Goal: Transaction & Acquisition: Purchase product/service

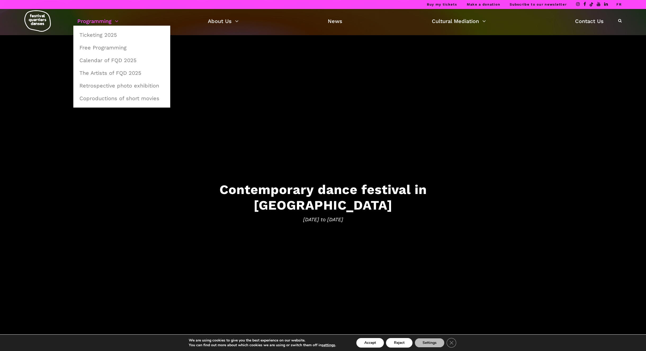
click at [116, 21] on link "Programming" at bounding box center [97, 21] width 41 height 9
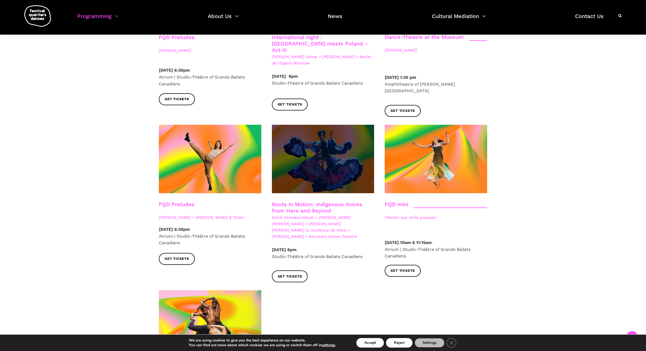
scroll to position [761, 0]
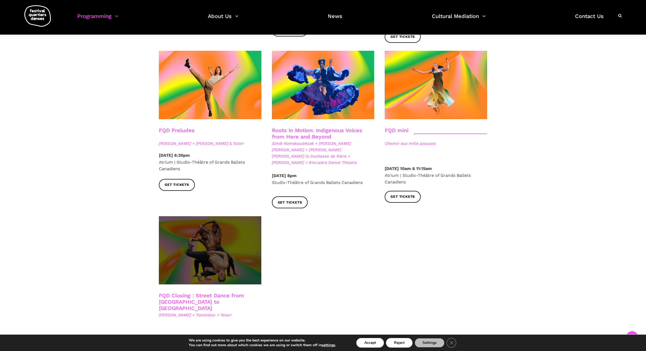
click at [215, 224] on span at bounding box center [210, 250] width 102 height 68
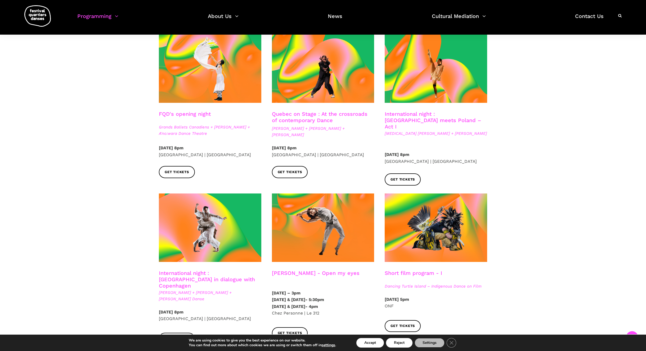
scroll to position [69, 0]
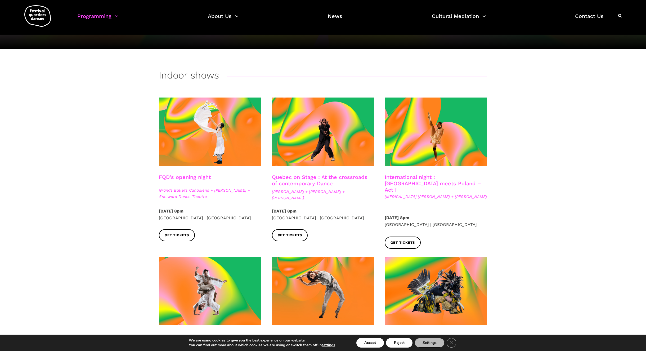
click at [318, 177] on link "Quebec on Stage : At the crossroads of contemporary Dance" at bounding box center [320, 180] width 96 height 13
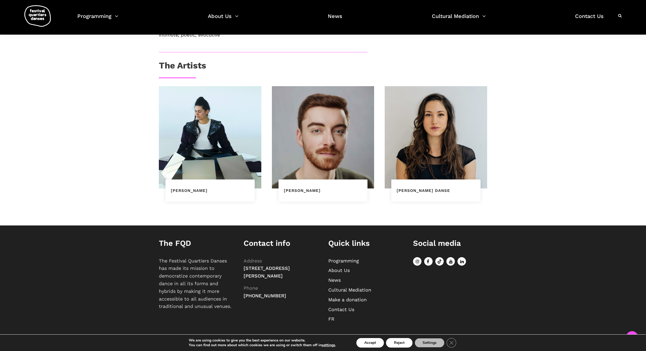
scroll to position [133, 0]
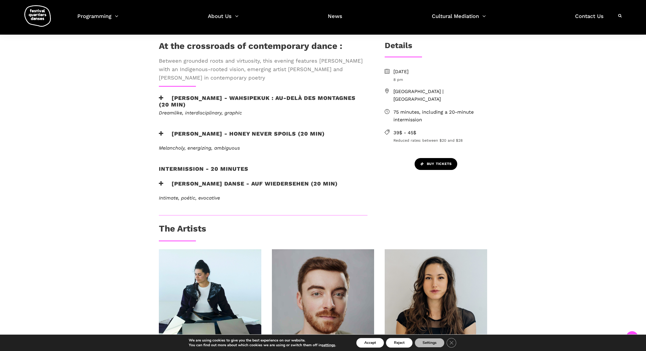
click at [435, 161] on span "Buy tickets" at bounding box center [435, 164] width 31 height 6
